Goal: Information Seeking & Learning: Find specific fact

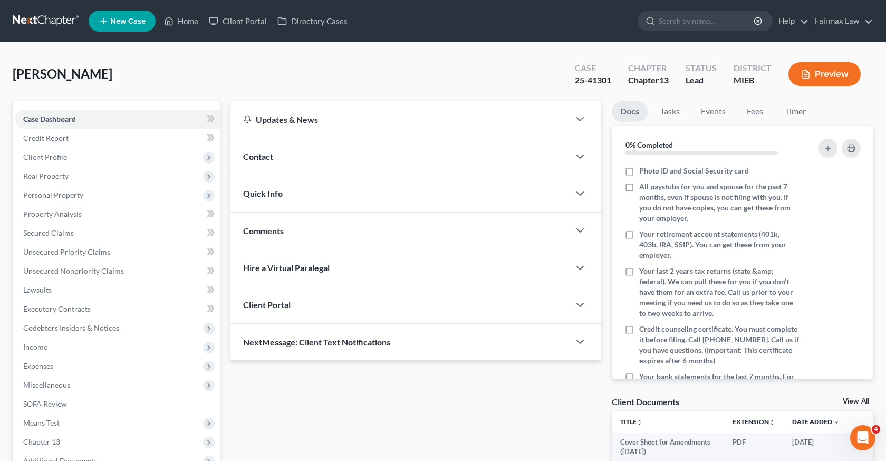
scroll to position [218, 0]
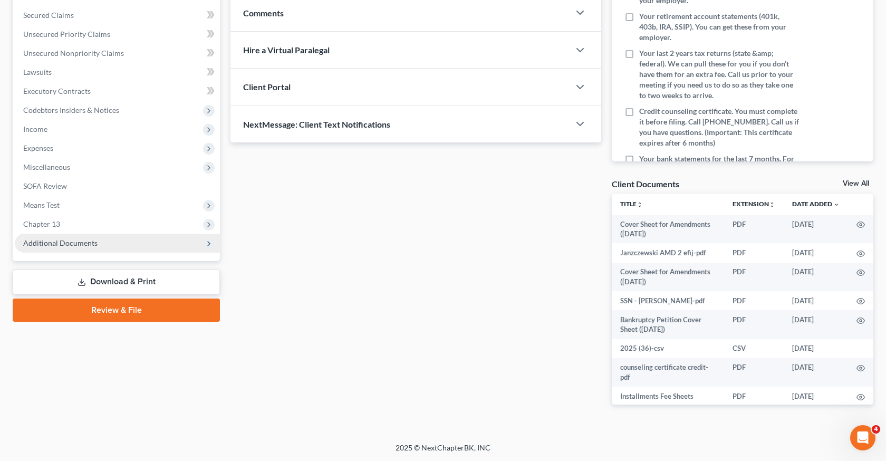
click at [159, 241] on span "Additional Documents" at bounding box center [117, 243] width 205 height 19
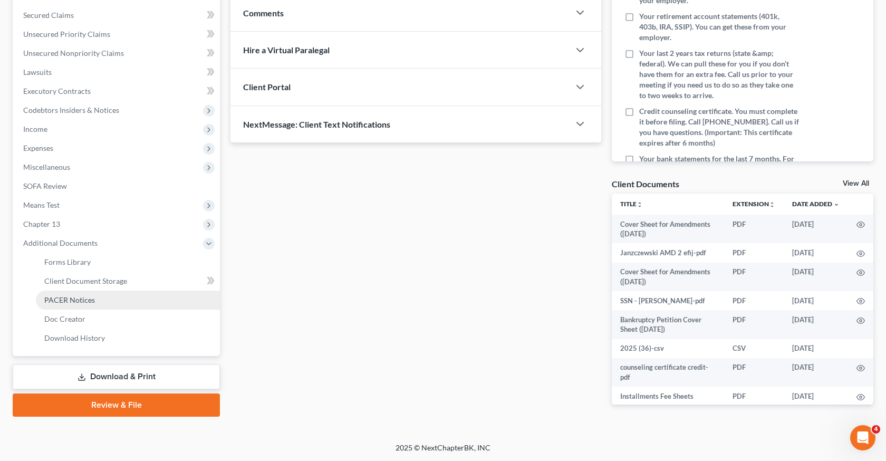
click at [124, 304] on link "PACER Notices" at bounding box center [128, 299] width 184 height 19
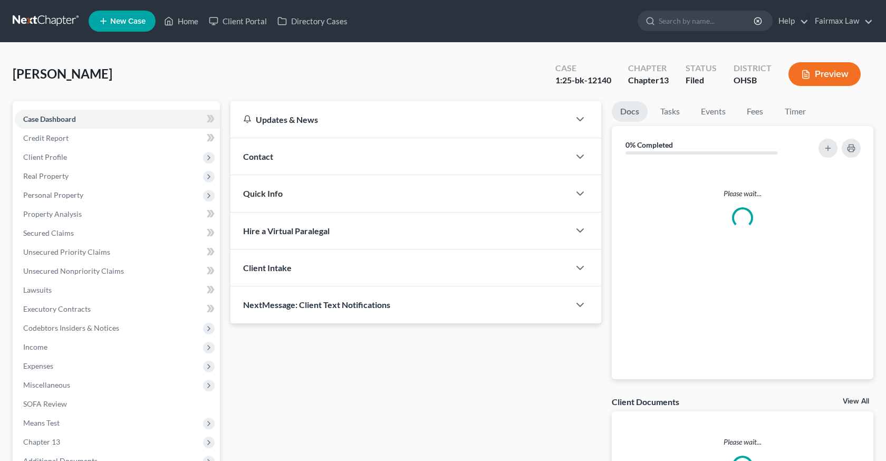
scroll to position [118, 0]
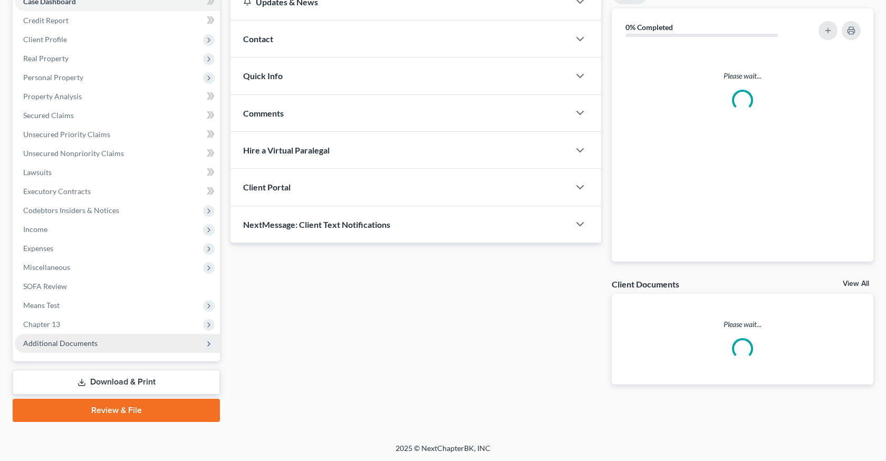
click at [162, 341] on span "Additional Documents" at bounding box center [117, 343] width 205 height 19
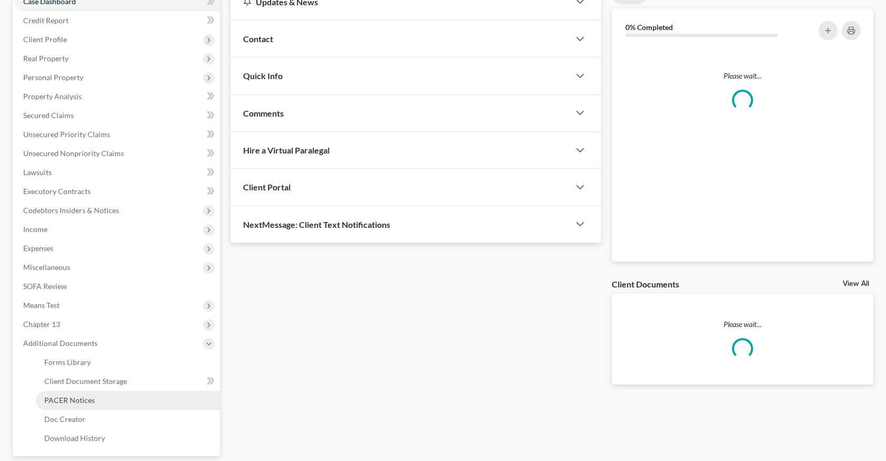
click at [102, 404] on link "PACER Notices" at bounding box center [128, 400] width 184 height 19
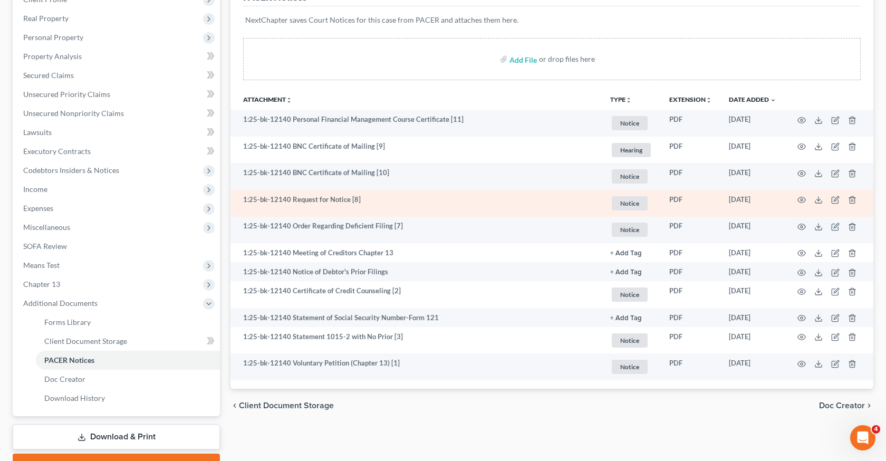
scroll to position [157, 0]
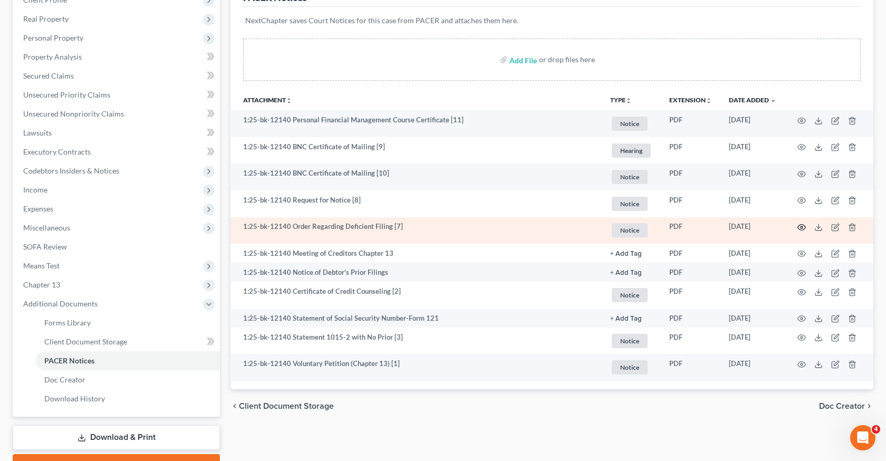
click at [800, 227] on icon "button" at bounding box center [801, 227] width 8 height 8
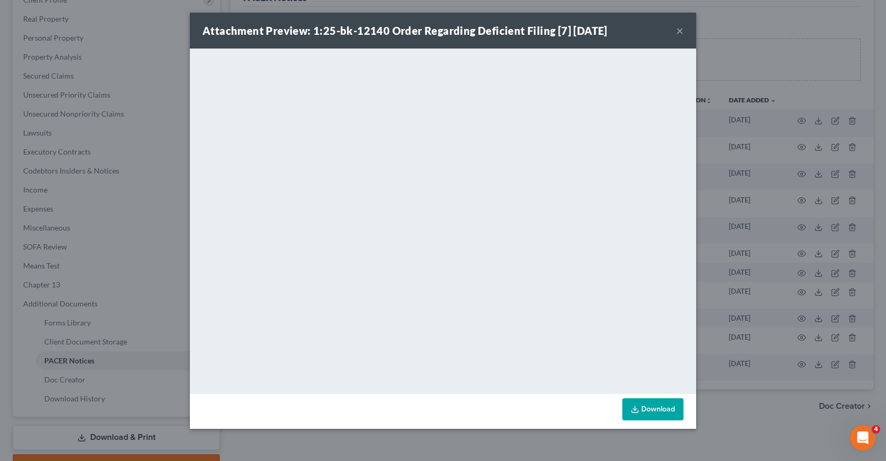
click at [727, 277] on div "Attachment Preview: 1:25-bk-12140 Order Regarding Deficient Filing [7] 09/02/20…" at bounding box center [443, 230] width 886 height 461
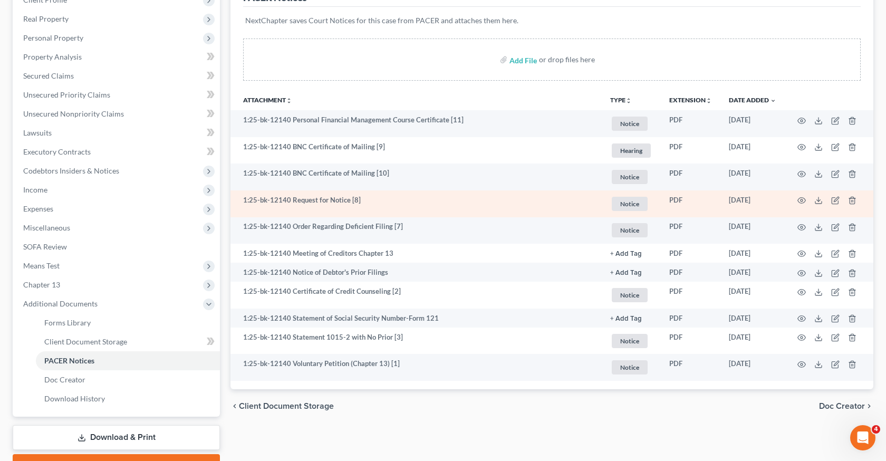
scroll to position [0, 0]
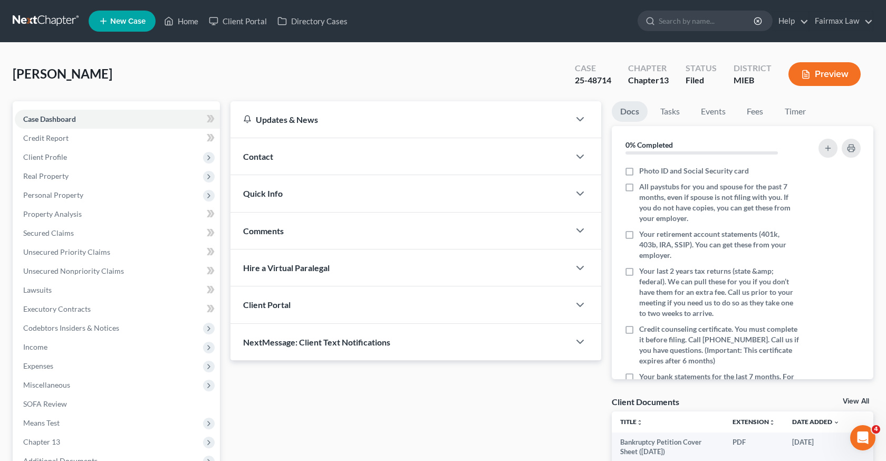
scroll to position [118, 0]
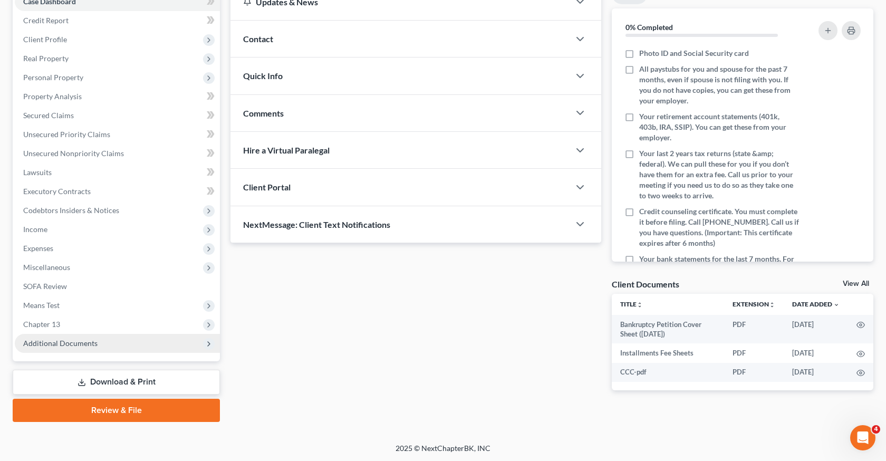
click at [147, 343] on span "Additional Documents" at bounding box center [117, 343] width 205 height 19
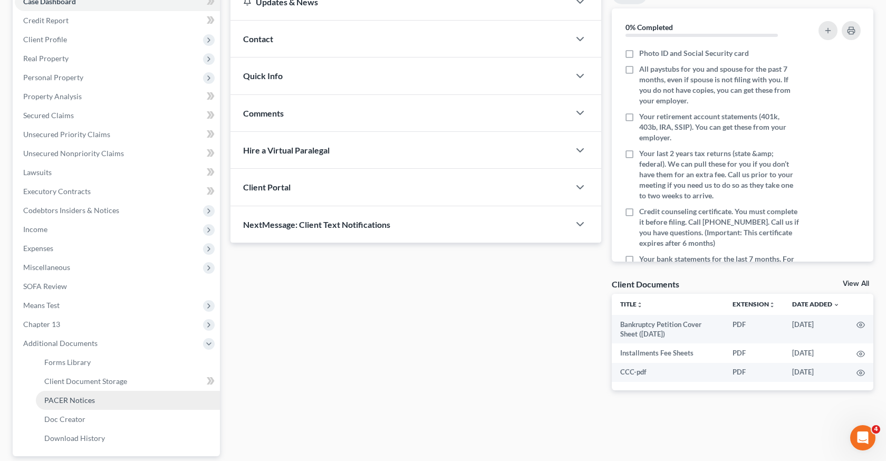
click at [115, 399] on link "PACER Notices" at bounding box center [128, 400] width 184 height 19
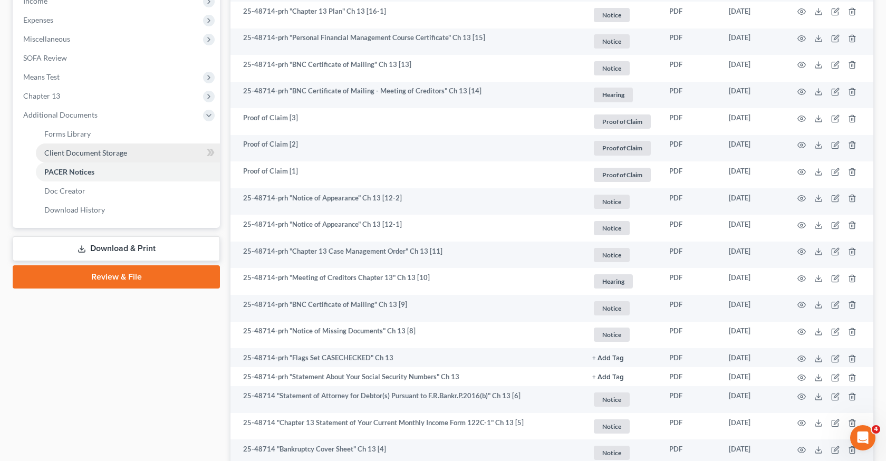
scroll to position [345, 0]
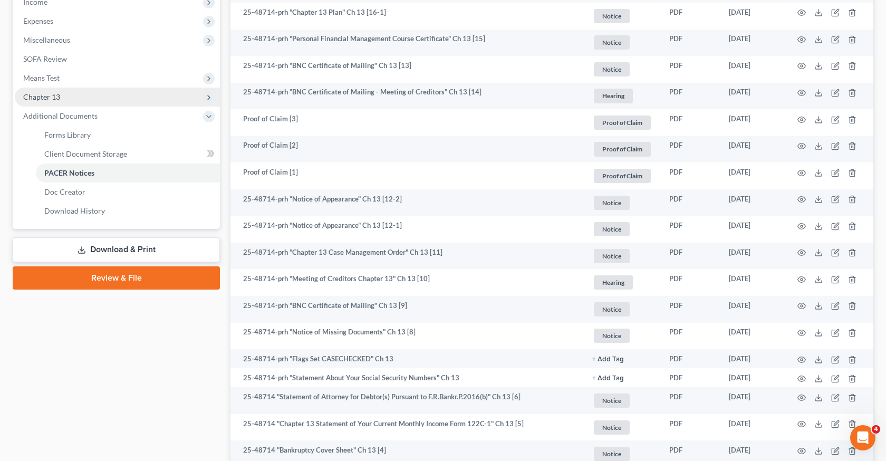
click at [57, 100] on span "Chapter 13" at bounding box center [41, 96] width 37 height 9
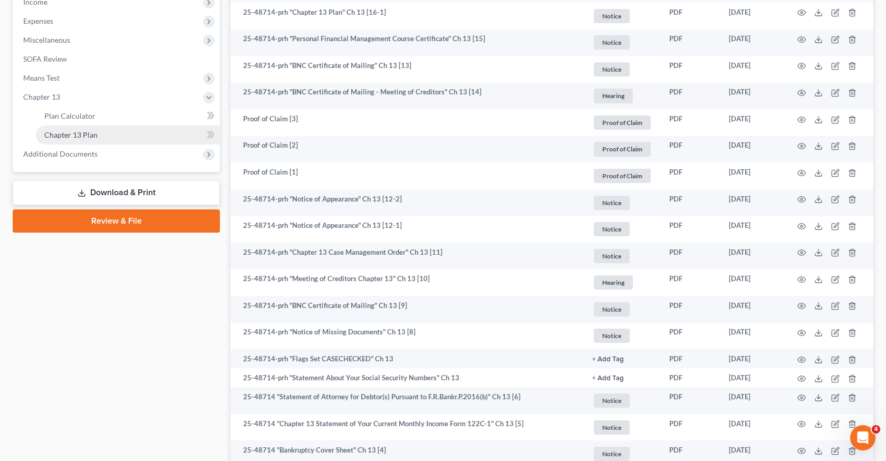
click at [79, 132] on span "Chapter 13 Plan" at bounding box center [70, 134] width 53 height 9
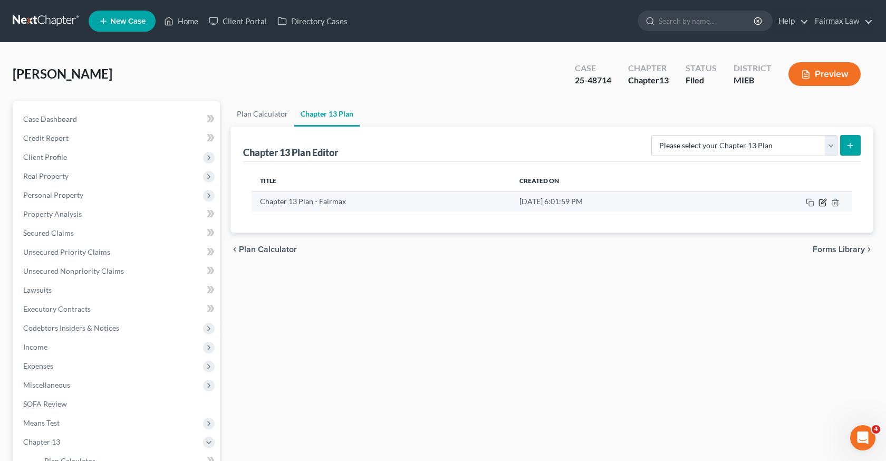
click at [826, 202] on icon "button" at bounding box center [822, 202] width 8 height 8
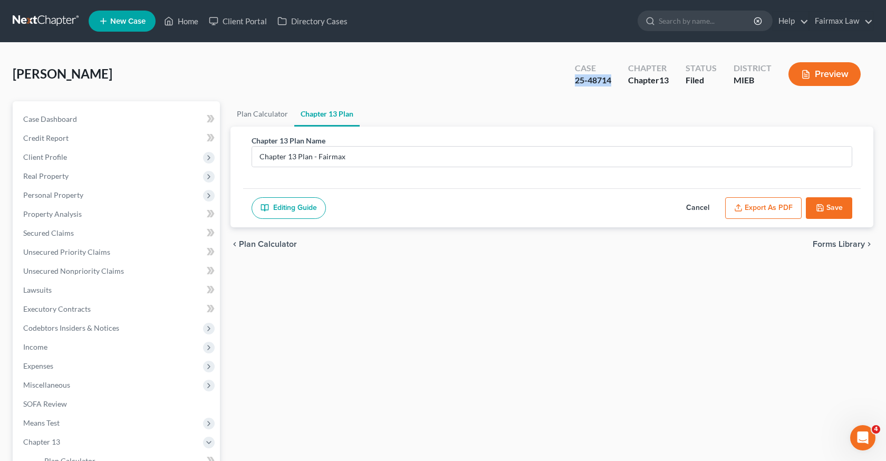
drag, startPoint x: 612, startPoint y: 82, endPoint x: 570, endPoint y: 82, distance: 42.2
click at [570, 82] on div "Case 25-48714" at bounding box center [592, 75] width 53 height 31
copy div "25-48714"
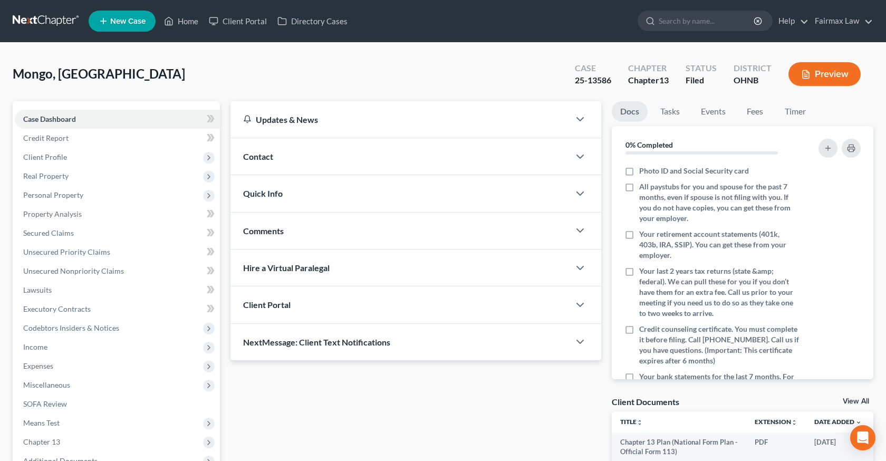
scroll to position [151, 0]
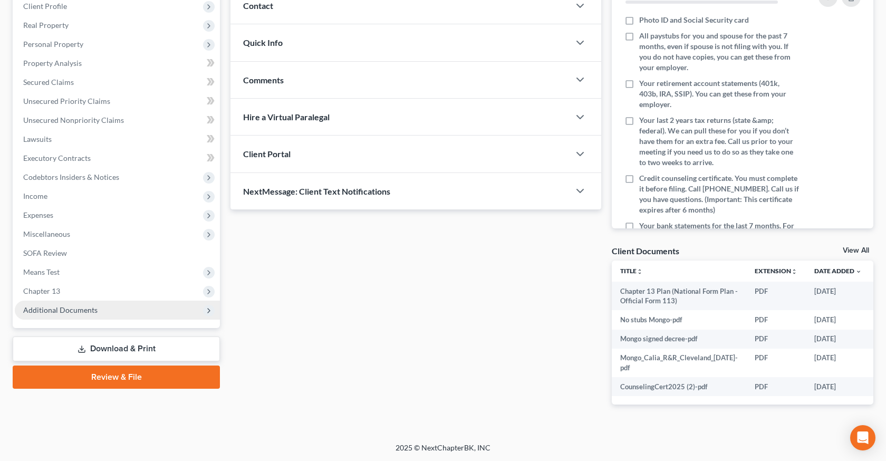
click at [75, 311] on span "Additional Documents" at bounding box center [60, 309] width 74 height 9
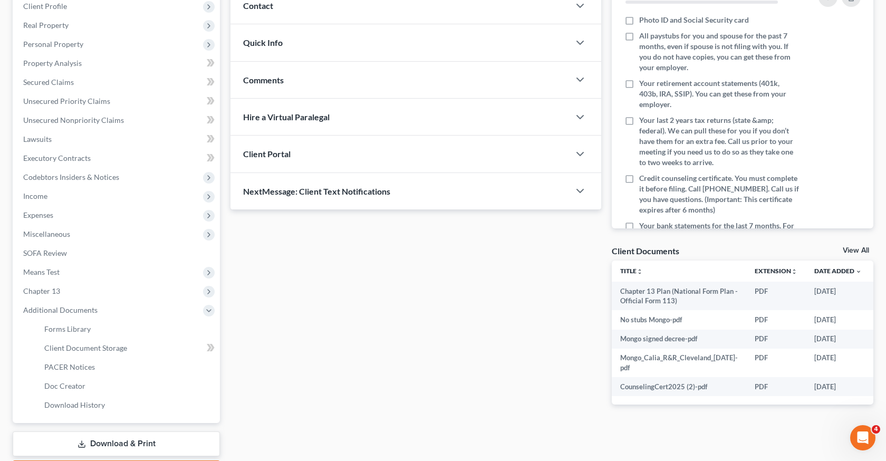
scroll to position [0, 0]
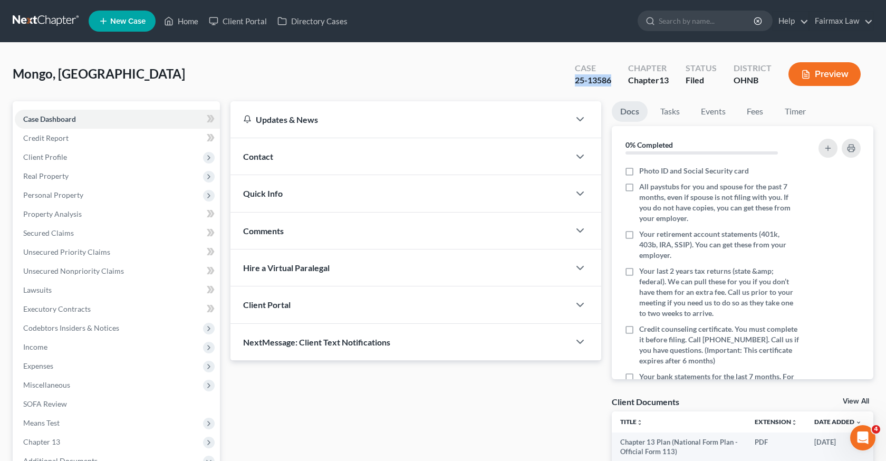
drag, startPoint x: 613, startPoint y: 76, endPoint x: 564, endPoint y: 81, distance: 48.7
click at [564, 81] on div "Case 25-13586 Chapter Chapter 13 Status Filed District OHNB Preview" at bounding box center [717, 73] width 311 height 37
copy div "25-13586"
drag, startPoint x: 612, startPoint y: 79, endPoint x: 568, endPoint y: 79, distance: 43.2
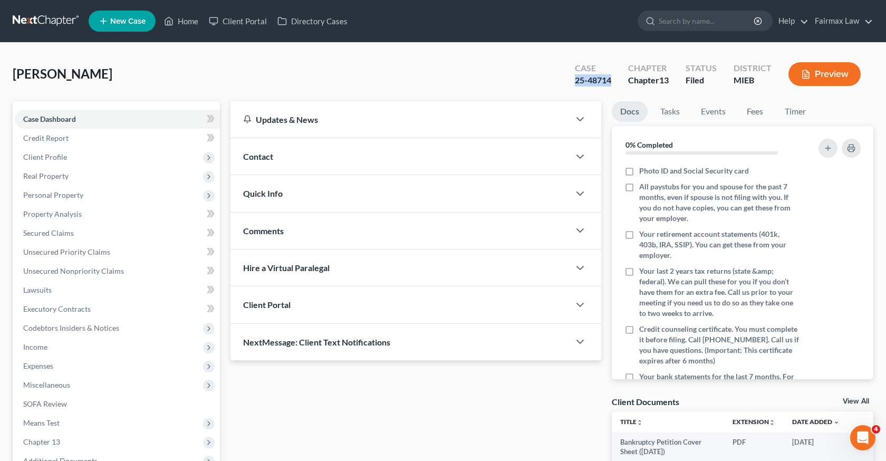
click at [568, 79] on div "Case 25-48714" at bounding box center [592, 75] width 53 height 31
copy div "25-48714"
drag, startPoint x: 49, startPoint y: 76, endPoint x: 0, endPoint y: 76, distance: 49.0
click at [0, 76] on div "Spears, Tony Upgraded Case 1:25-bk-12140 Chapter Chapter 13 Status Filed Distri…" at bounding box center [443, 302] width 886 height 518
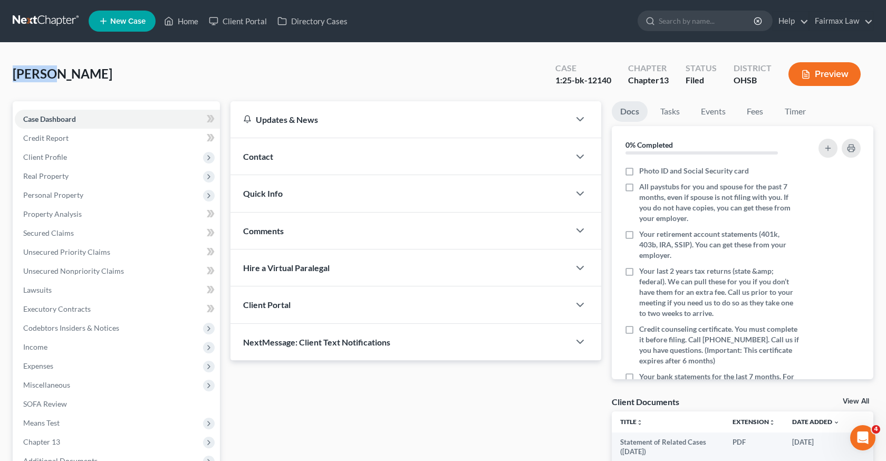
copy span "Spears"
drag, startPoint x: 613, startPoint y: 81, endPoint x: 546, endPoint y: 81, distance: 67.0
click at [547, 81] on div "Case 1:25-bk-12140" at bounding box center [583, 75] width 73 height 31
copy div "1:25-bk-12140"
